Goal: Check status: Check status

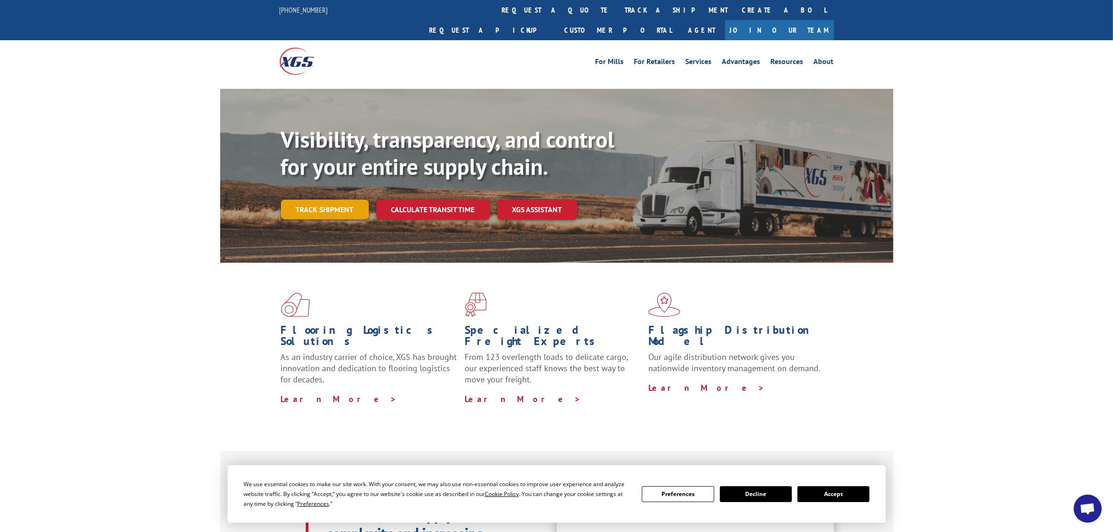
click at [334, 200] on link "Track shipment" at bounding box center [325, 210] width 88 height 20
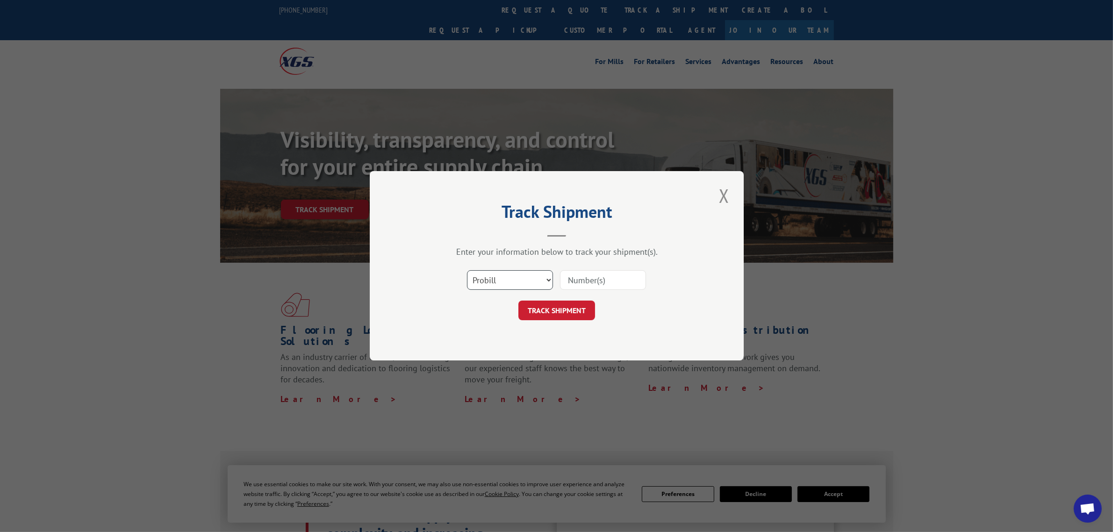
click at [517, 276] on select "Select category... Probill BOL PO" at bounding box center [510, 281] width 86 height 20
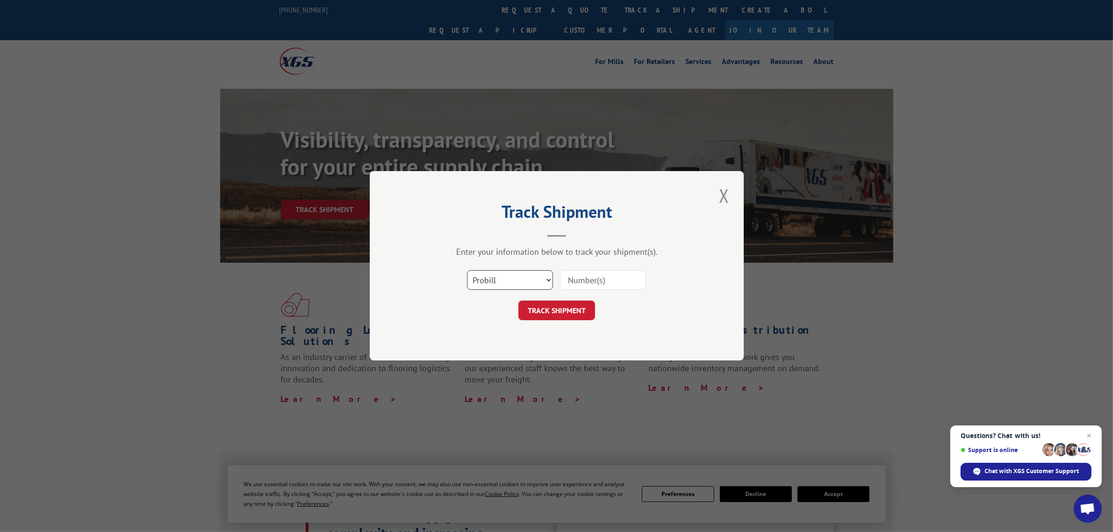
select select "bol"
click at [467, 271] on select "Select category... Probill BOL PO" at bounding box center [510, 281] width 86 height 20
click at [578, 282] on input at bounding box center [603, 281] width 86 height 20
paste input "4896188"
type input "4896188"
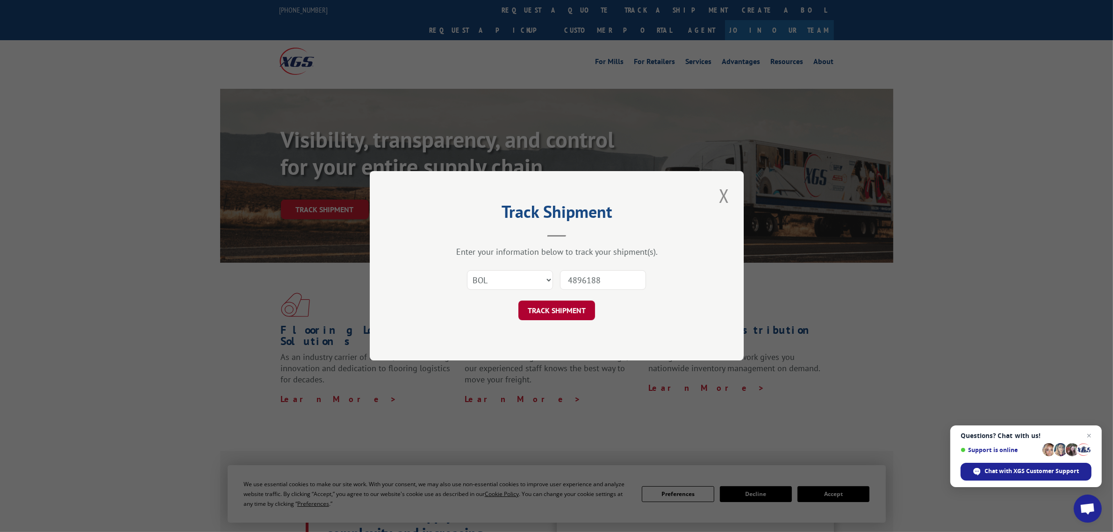
click at [569, 311] on button "TRACK SHIPMENT" at bounding box center [556, 311] width 77 height 20
